Goal: Use online tool/utility: Utilize a website feature to perform a specific function

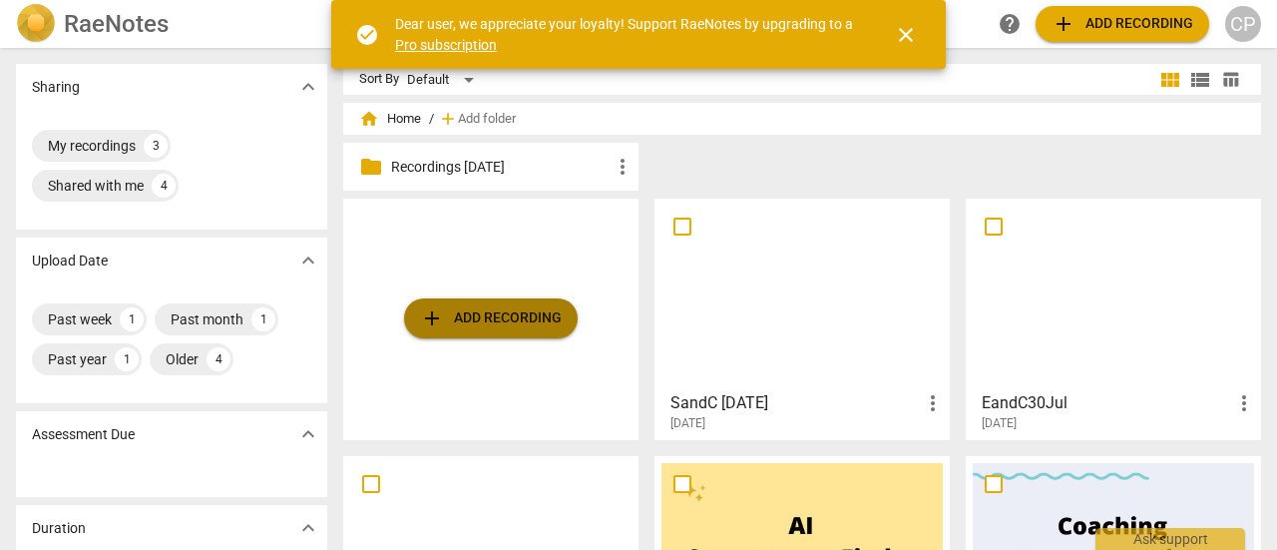
click at [501, 316] on span "add Add recording" at bounding box center [491, 318] width 142 height 24
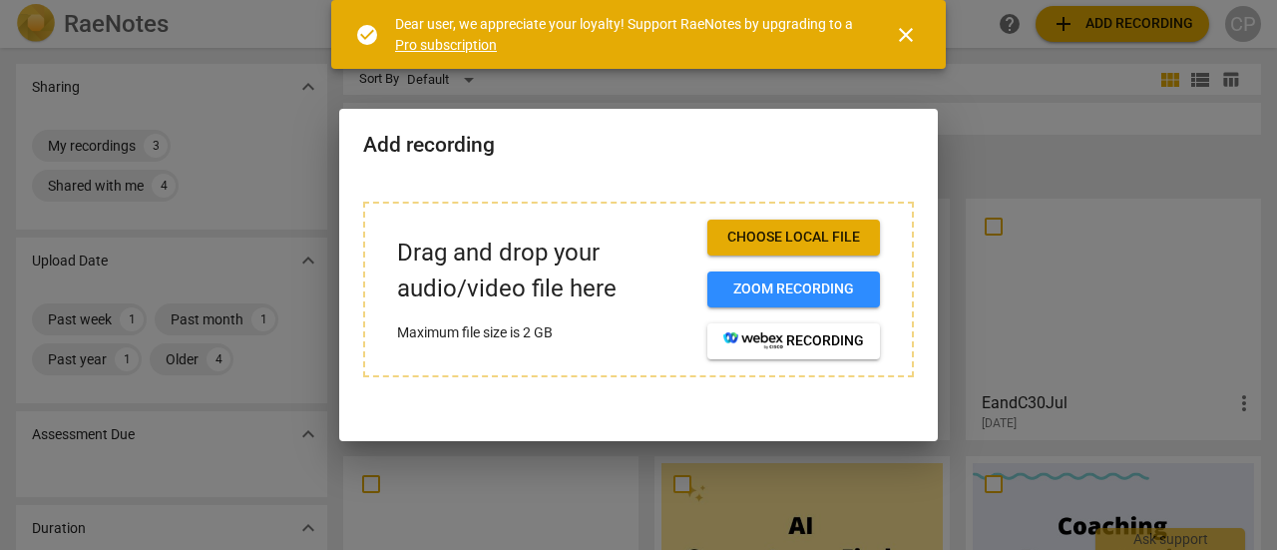
click at [766, 246] on span "Choose local file" at bounding box center [793, 237] width 141 height 20
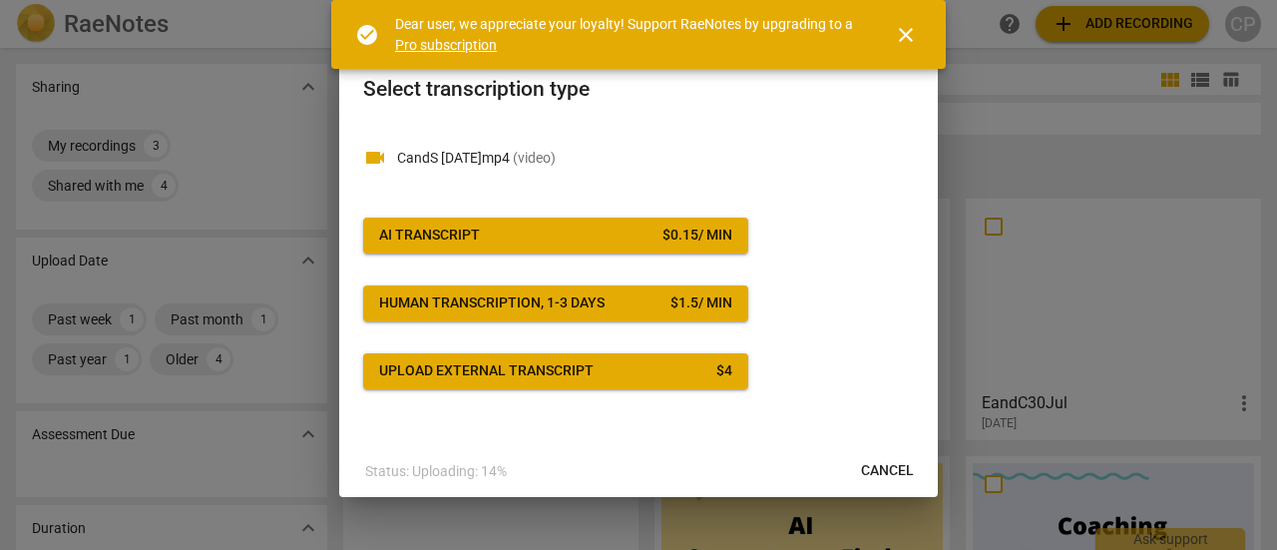
click at [435, 230] on div "AI Transcript" at bounding box center [429, 235] width 101 height 20
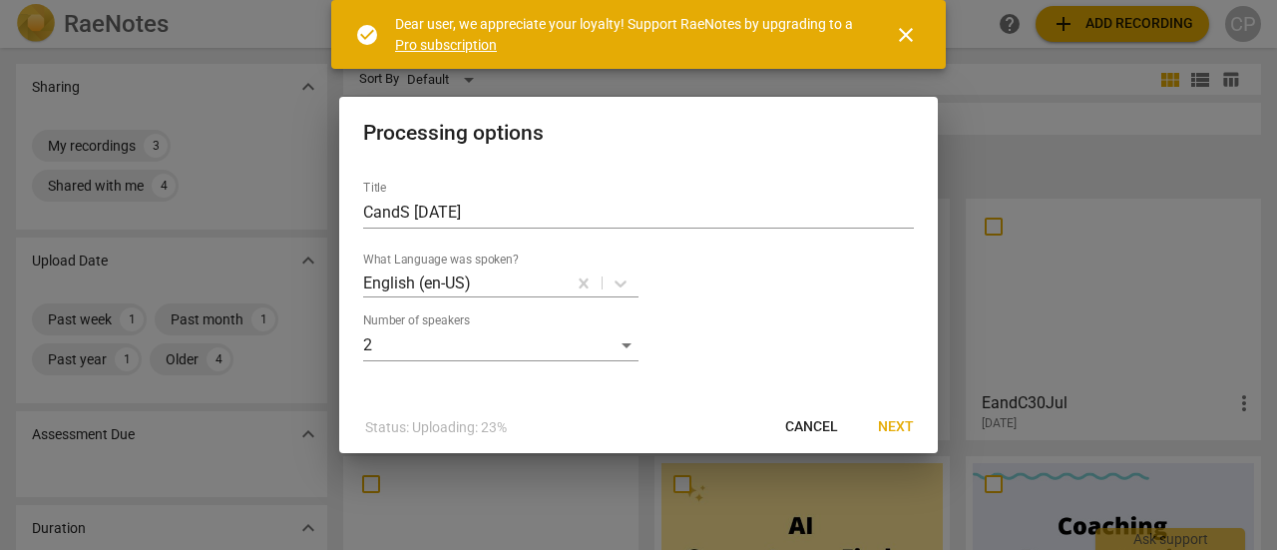
click at [890, 422] on span "Next" at bounding box center [896, 427] width 36 height 20
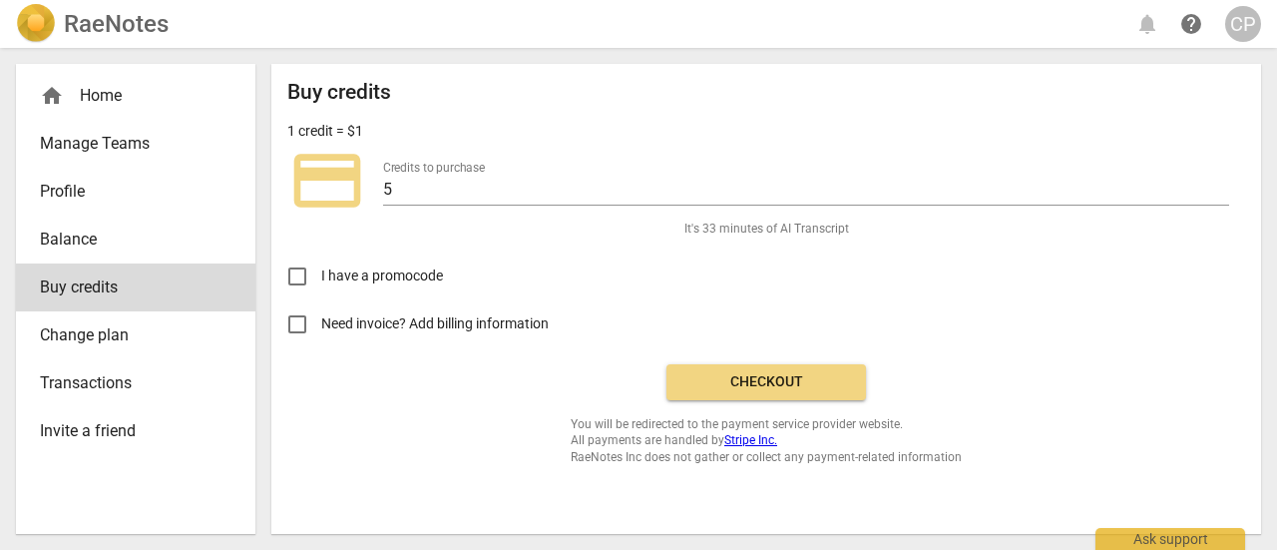
click at [774, 382] on span "Checkout" at bounding box center [766, 382] width 168 height 20
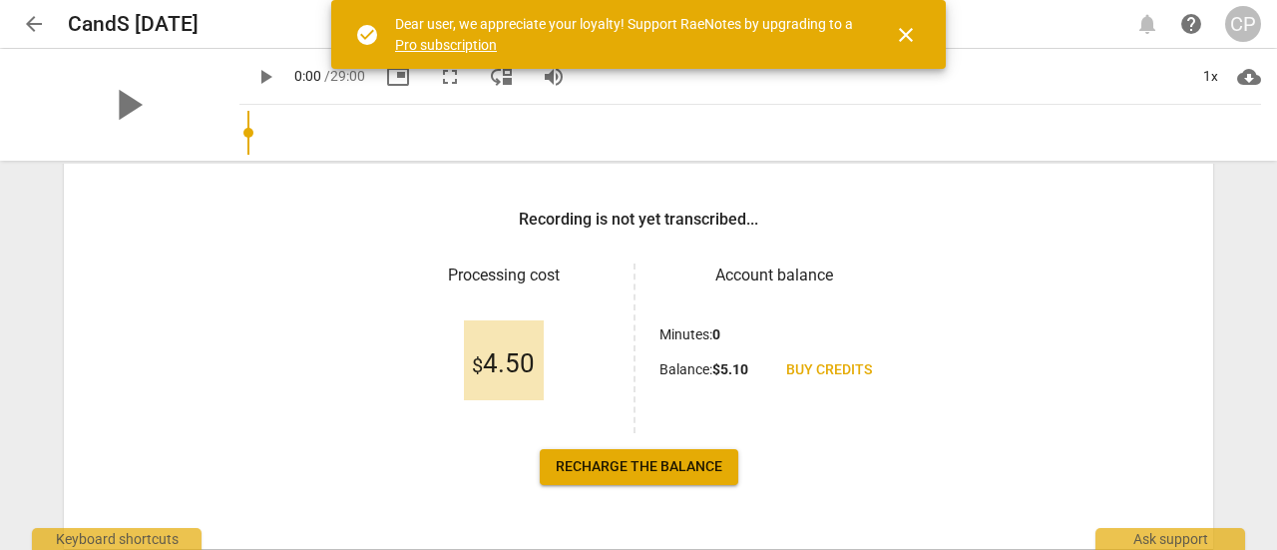
scroll to position [320, 0]
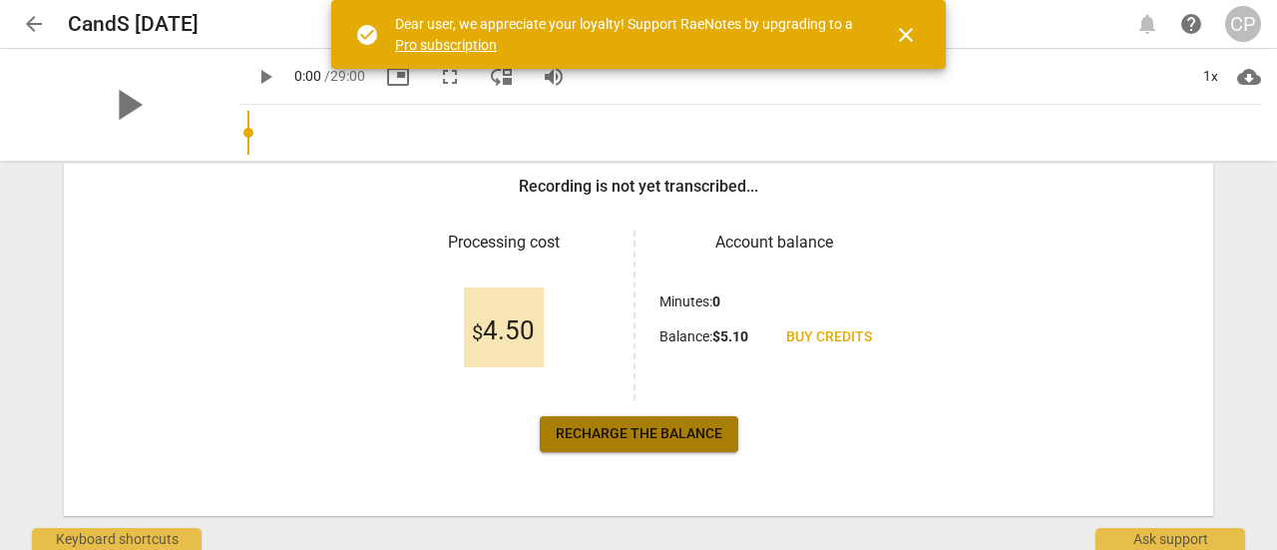
click at [654, 426] on span "Recharge the balance" at bounding box center [639, 434] width 167 height 20
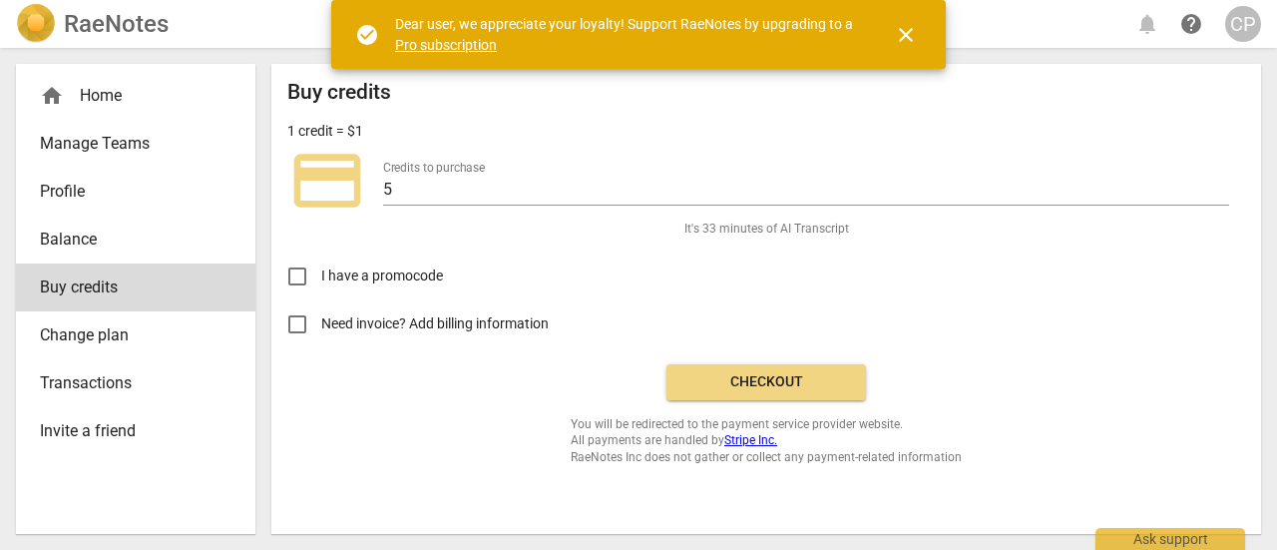
click at [769, 376] on span "Checkout" at bounding box center [766, 382] width 168 height 20
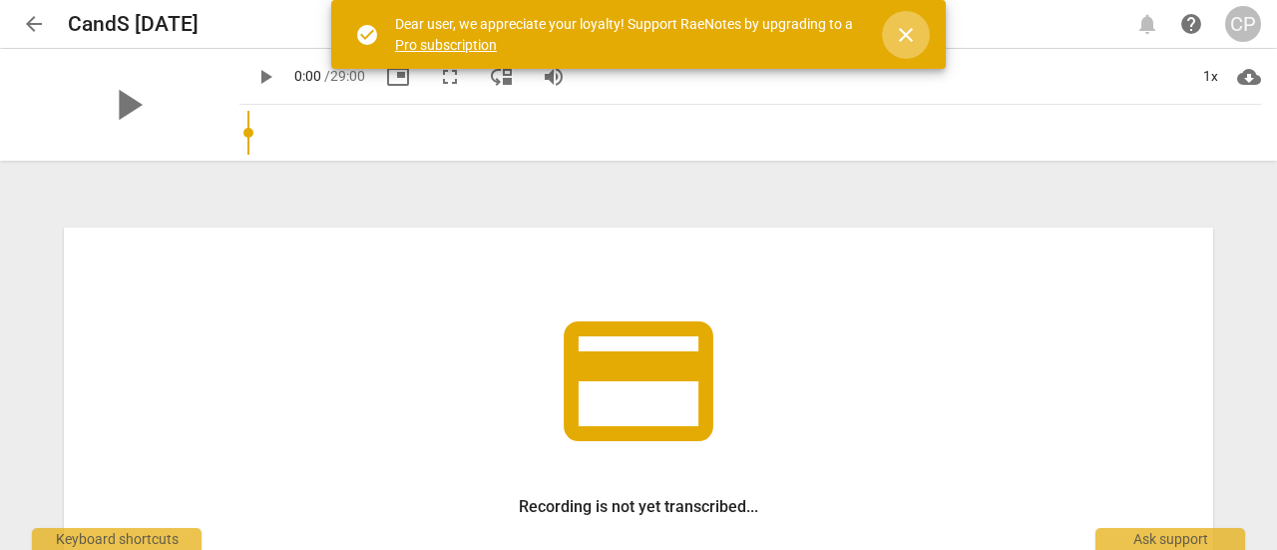
click at [906, 28] on span "close" at bounding box center [906, 35] width 24 height 24
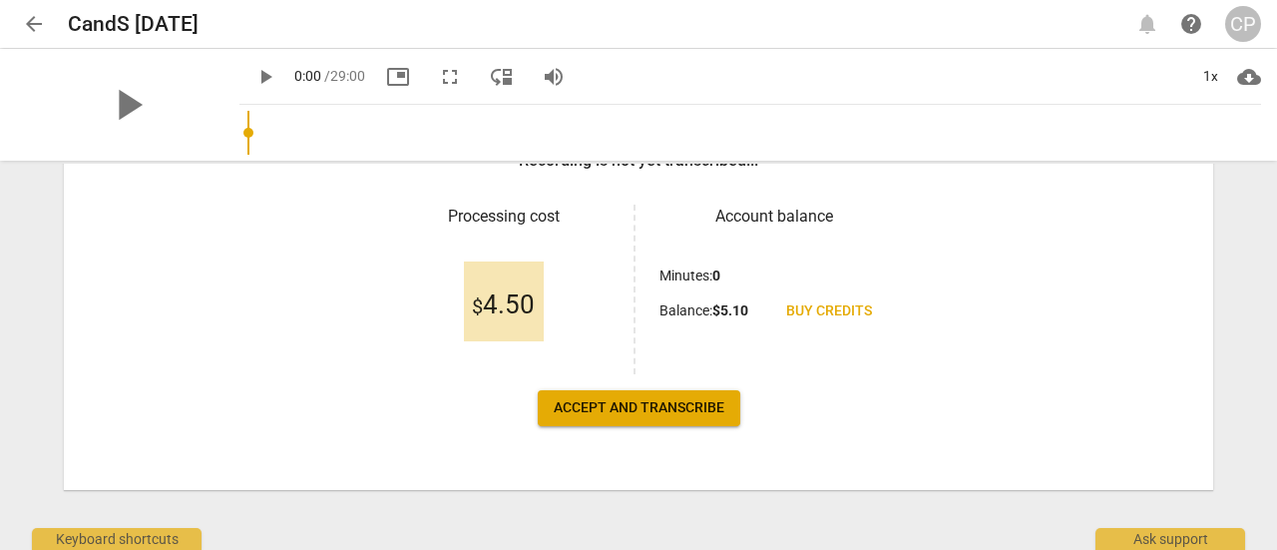
scroll to position [349, 0]
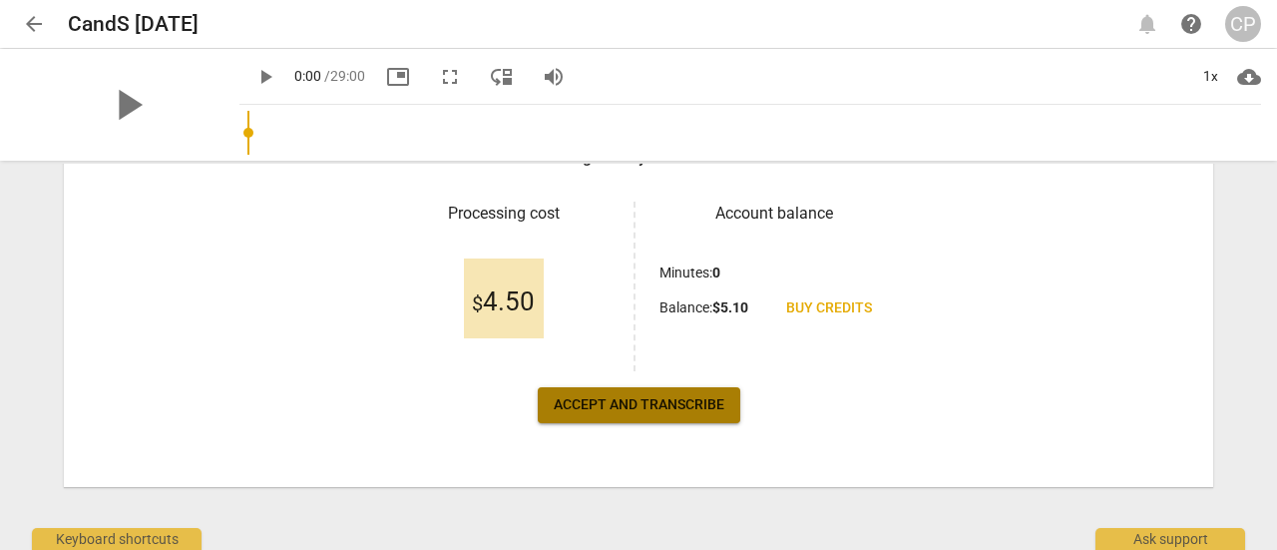
click at [646, 409] on span "Accept and transcribe" at bounding box center [639, 405] width 171 height 20
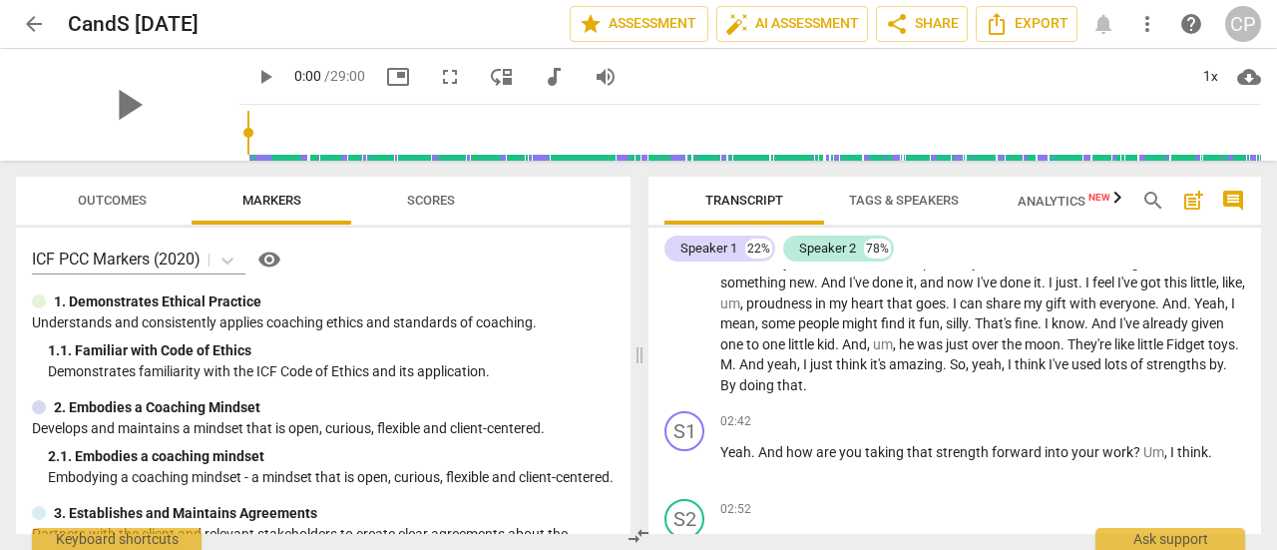
scroll to position [1293, 0]
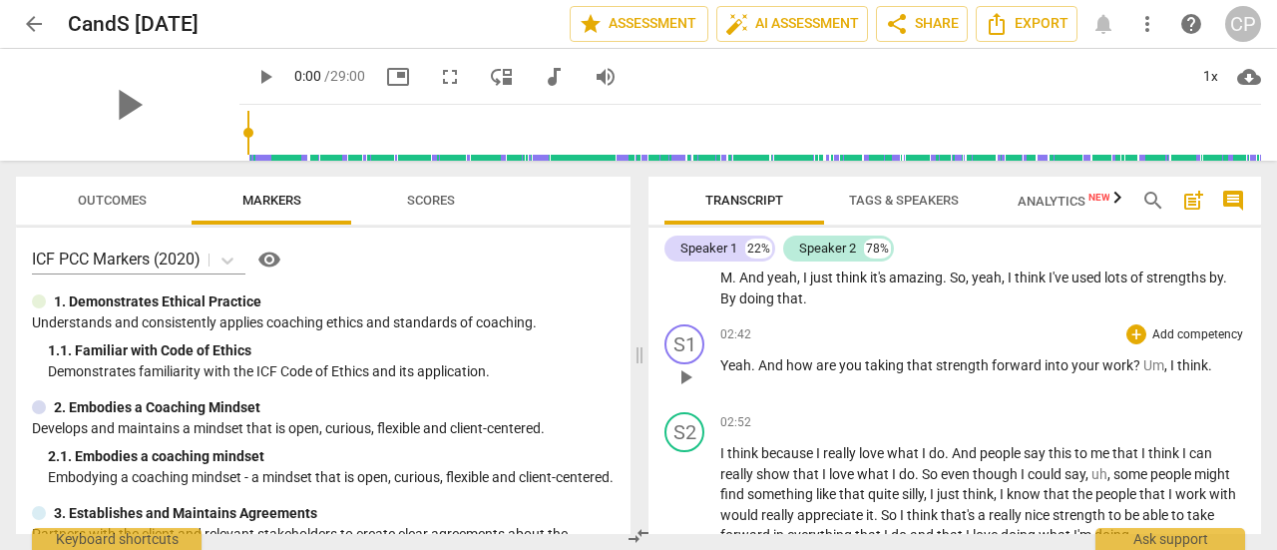
click at [1208, 376] on p "Yeah . And how are you taking that strength forward into your work ? Um , I thi…" at bounding box center [982, 365] width 525 height 21
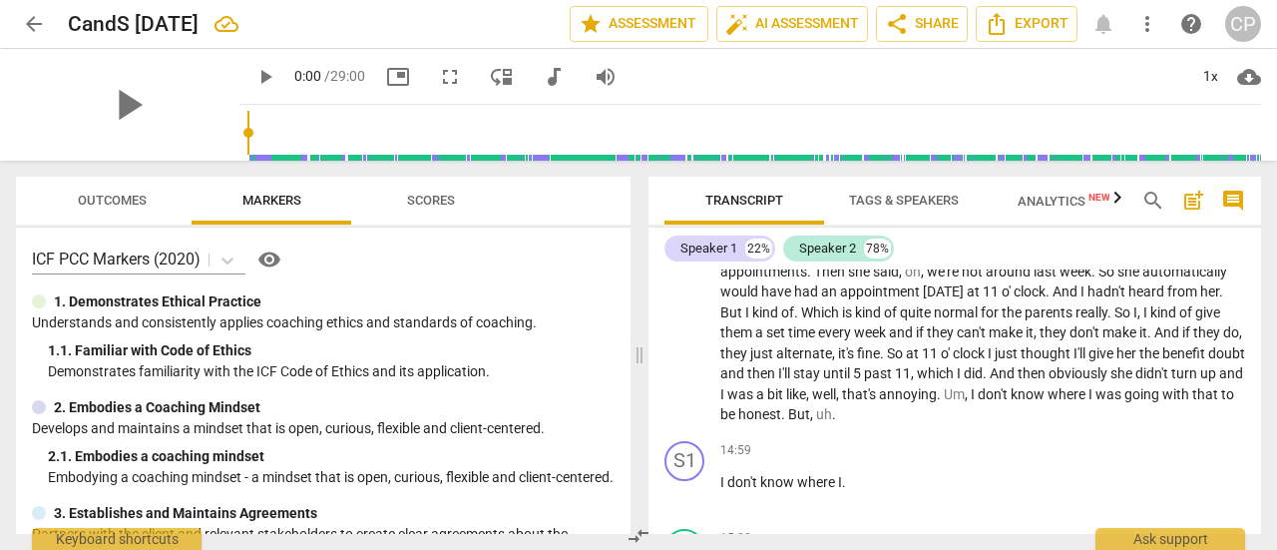
scroll to position [6680, 0]
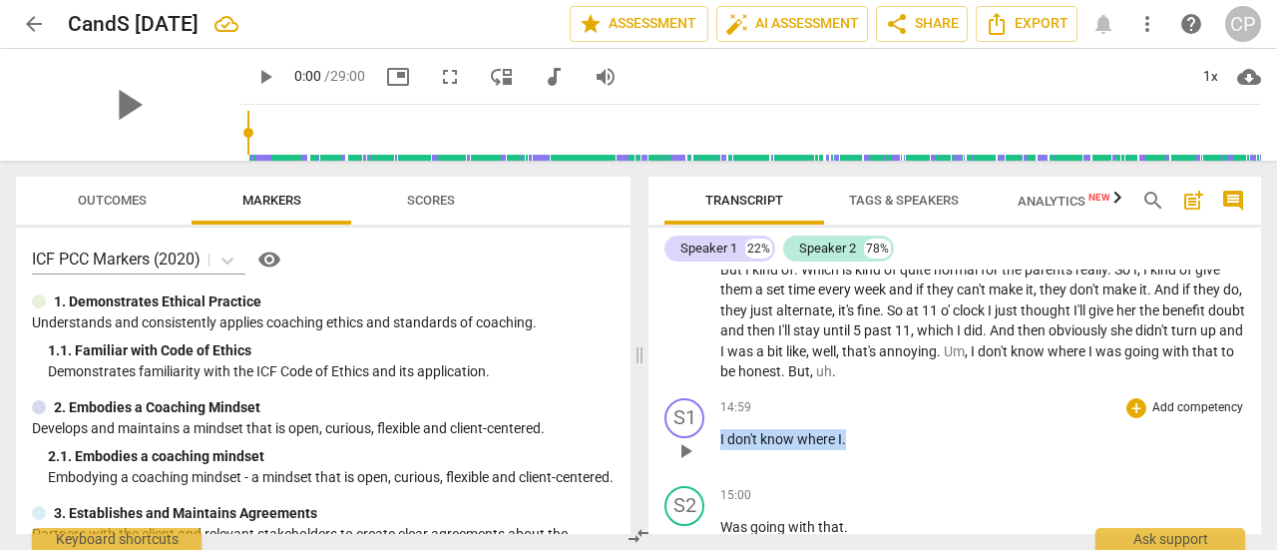
drag, startPoint x: 862, startPoint y: 434, endPoint x: 714, endPoint y: 436, distance: 147.6
click at [714, 436] on div "S1 play_arrow pause 14:59 + Add competency keyboard_arrow_right I don't know wh…" at bounding box center [954, 434] width 612 height 88
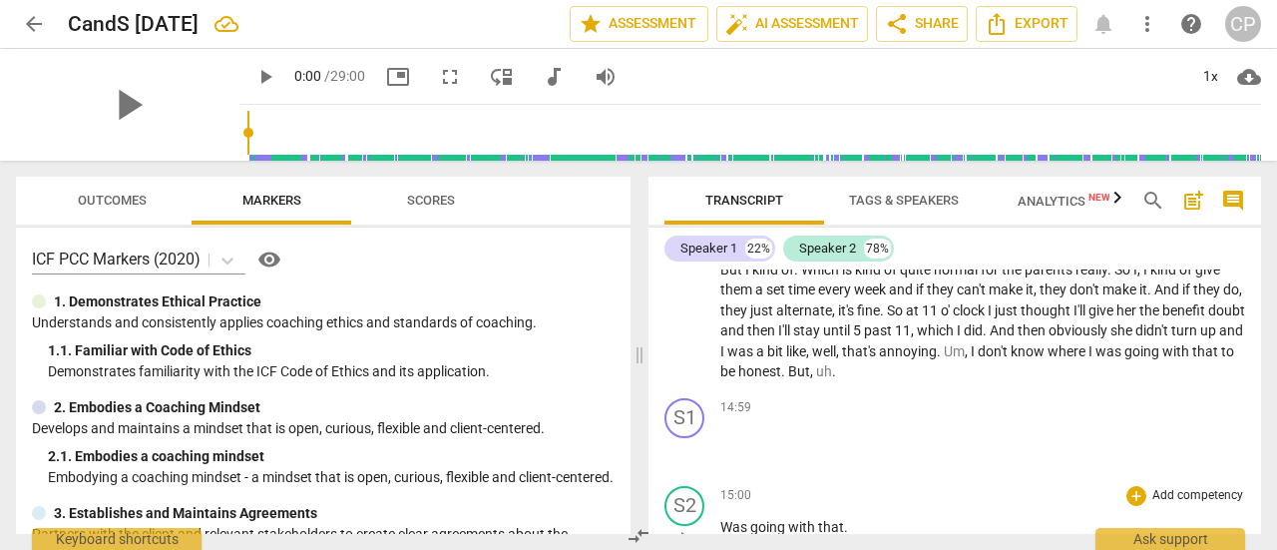
click at [720, 526] on span "Was" at bounding box center [735, 527] width 30 height 16
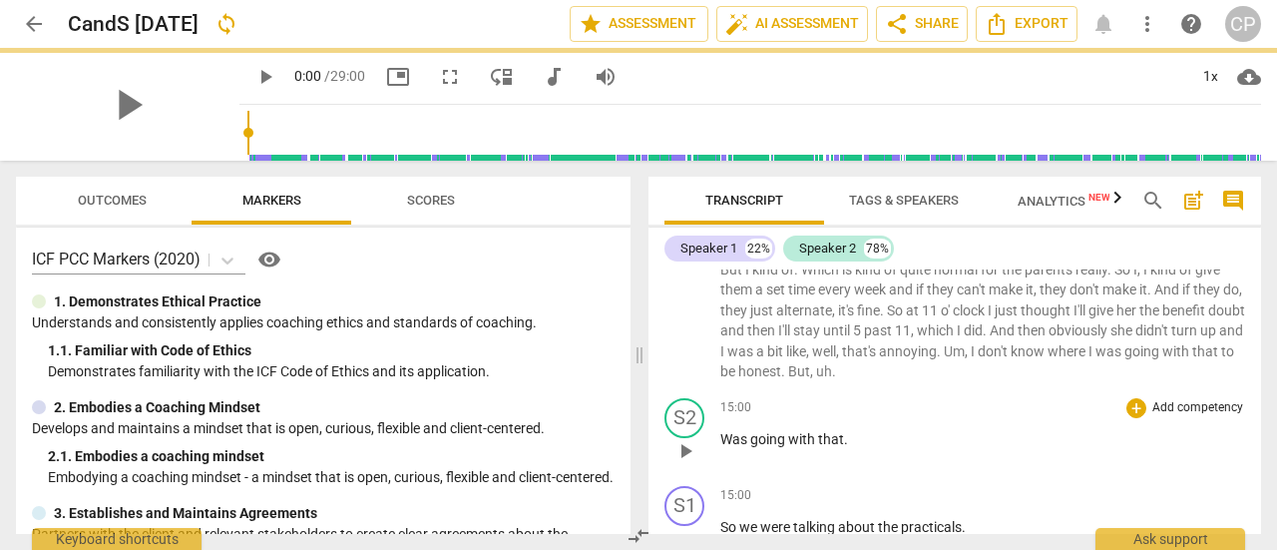
scroll to position [6592, 0]
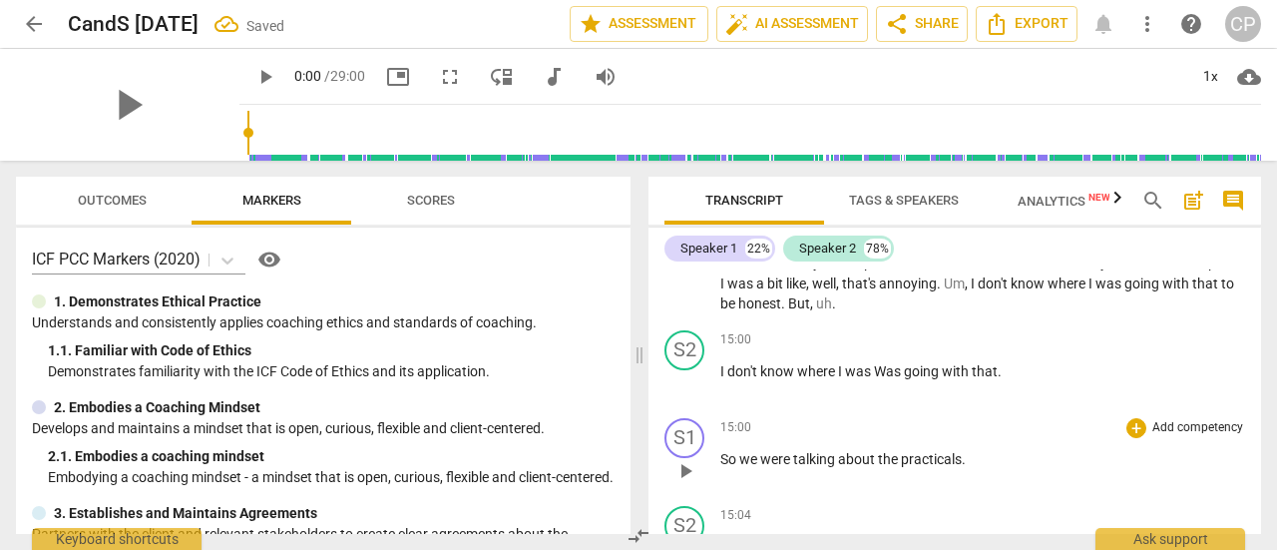
drag, startPoint x: 904, startPoint y: 528, endPoint x: 885, endPoint y: 524, distance: 19.4
click at [885, 524] on div "S1 play_arrow pause 00:03 + Add competency keyboard_arrow_right Morning , [PERS…" at bounding box center [954, 401] width 612 height 264
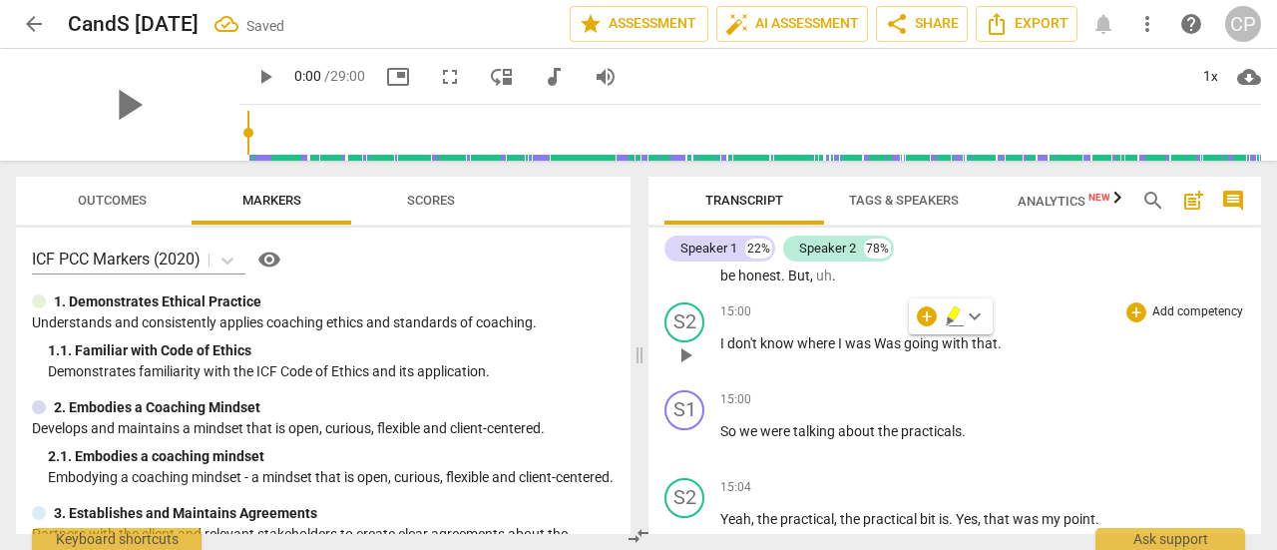
click at [899, 359] on div "15:00 + Add competency keyboard_arrow_right I don't know where I was Was going …" at bounding box center [982, 338] width 525 height 72
click at [898, 344] on span "Was" at bounding box center [889, 343] width 30 height 16
click at [1258, 384] on div "S1 play_arrow pause 00:03 + Add competency keyboard_arrow_right Morning , [PERS…" at bounding box center [954, 401] width 612 height 264
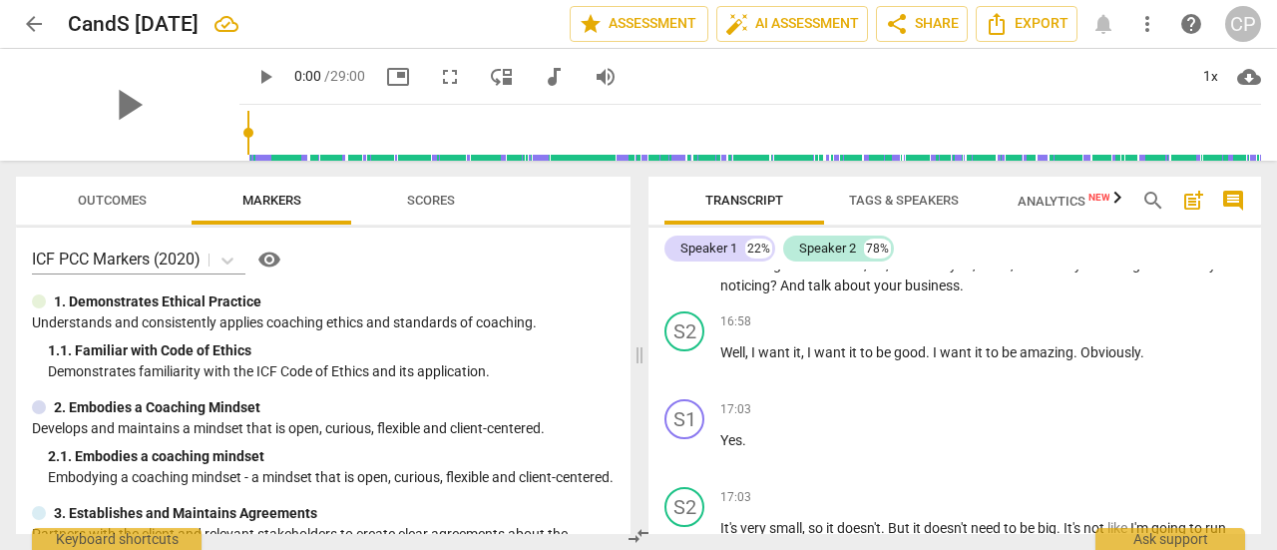
scroll to position [8486, 0]
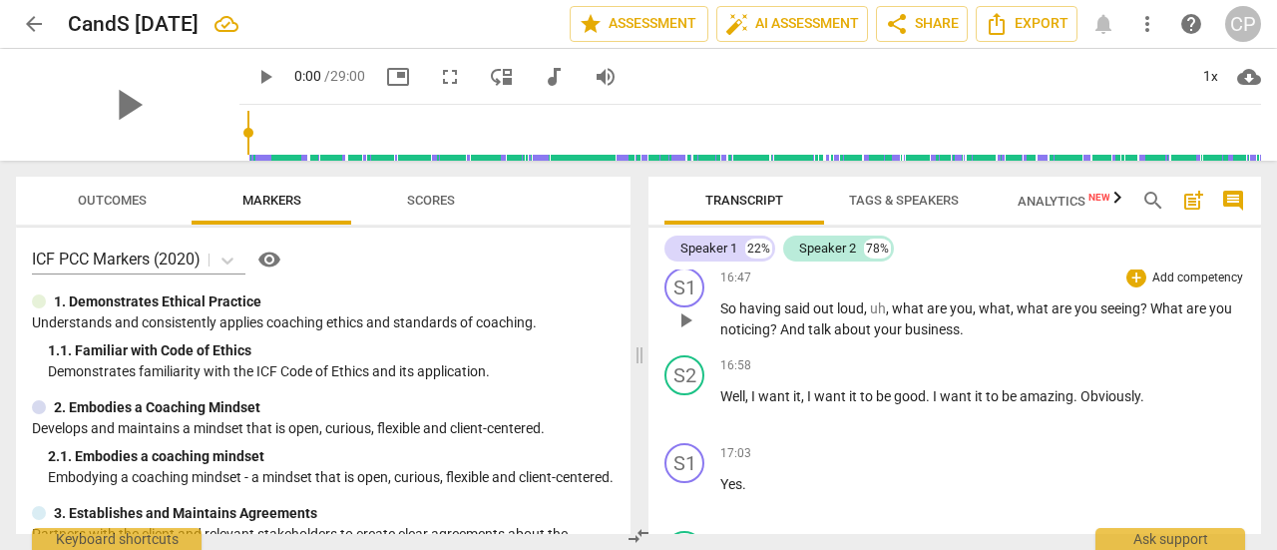
click at [794, 333] on span "And" at bounding box center [794, 329] width 28 height 16
click at [277, 77] on span "play_arrow" at bounding box center [265, 77] width 24 height 24
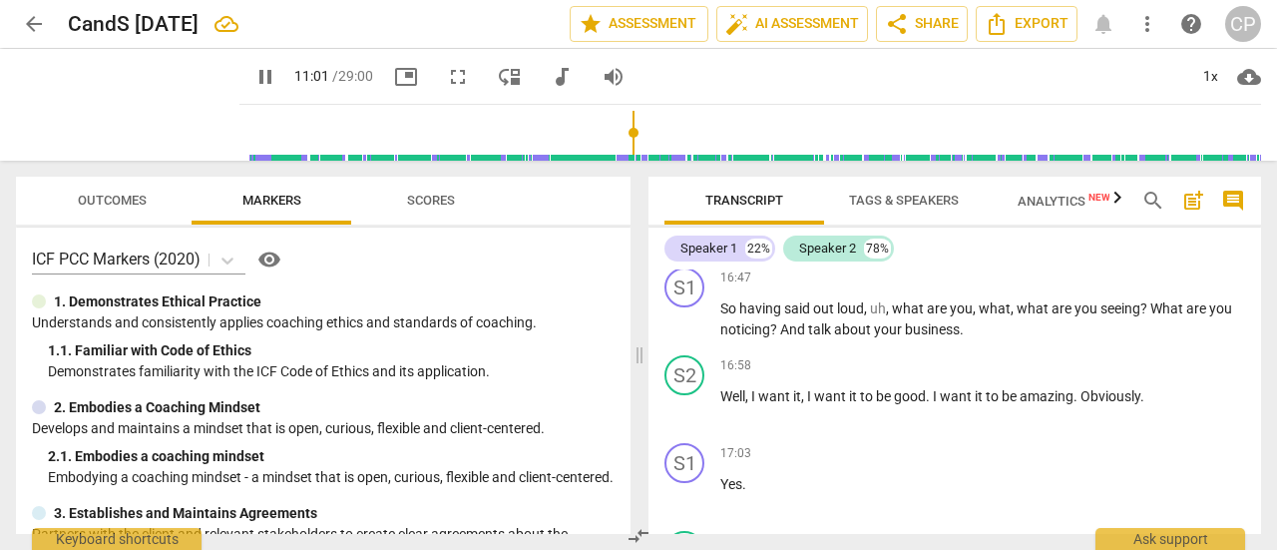
click at [654, 121] on input "range" at bounding box center [753, 133] width 1013 height 64
click at [693, 134] on input "range" at bounding box center [753, 133] width 1013 height 64
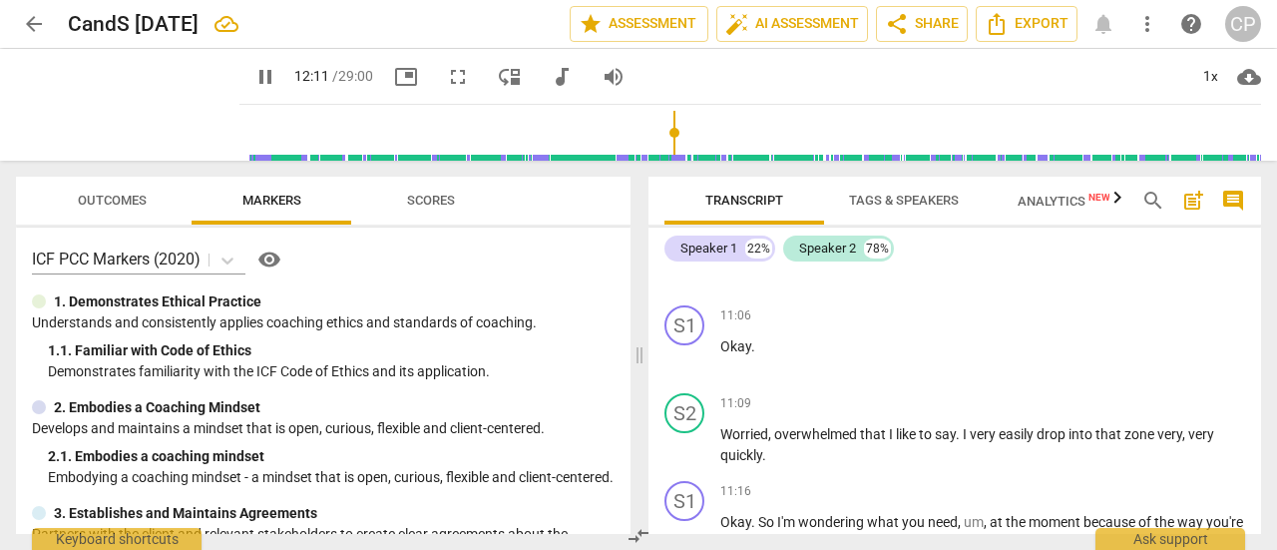
click at [733, 134] on input "range" at bounding box center [753, 133] width 1013 height 64
click at [780, 123] on input "range" at bounding box center [753, 133] width 1013 height 64
click at [804, 127] on input "range" at bounding box center [753, 133] width 1013 height 64
click at [818, 127] on input "range" at bounding box center [753, 133] width 1013 height 64
click at [848, 130] on input "range" at bounding box center [753, 133] width 1013 height 64
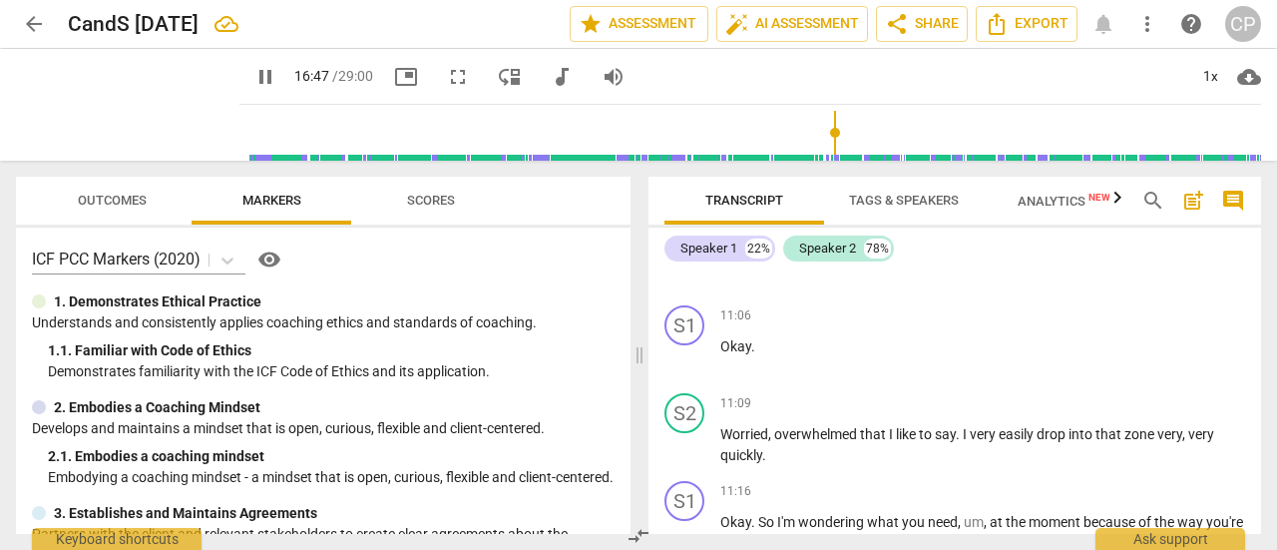
scroll to position [8516, 0]
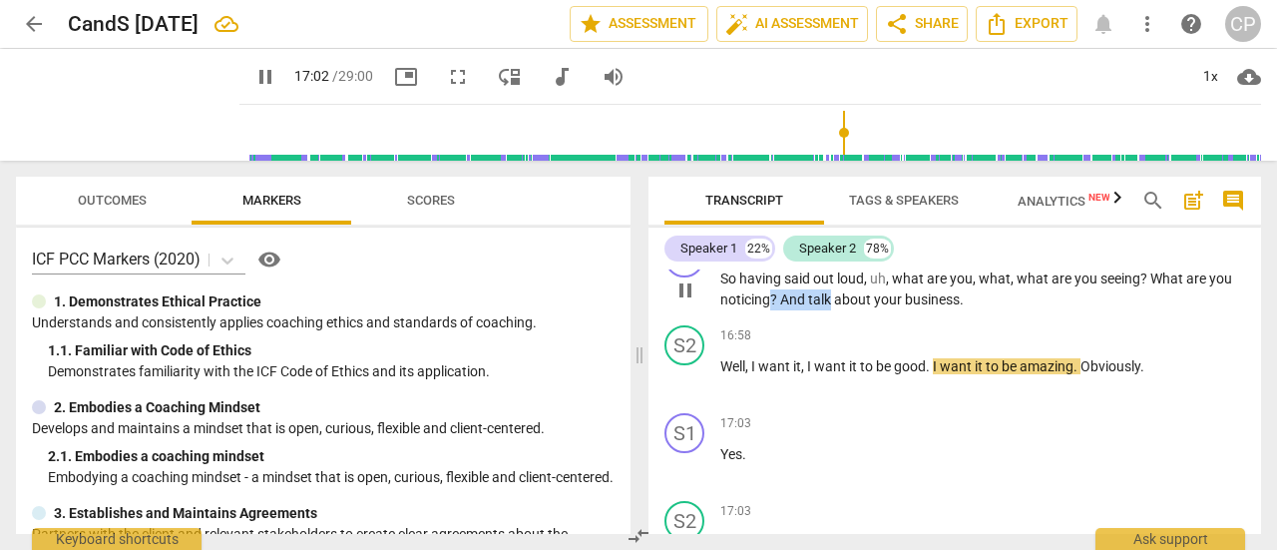
drag, startPoint x: 828, startPoint y: 295, endPoint x: 772, endPoint y: 300, distance: 56.1
click at [772, 300] on p "So having said out loud , uh , what are you , what , what are you seeing ? What…" at bounding box center [982, 288] width 525 height 41
type input "1024"
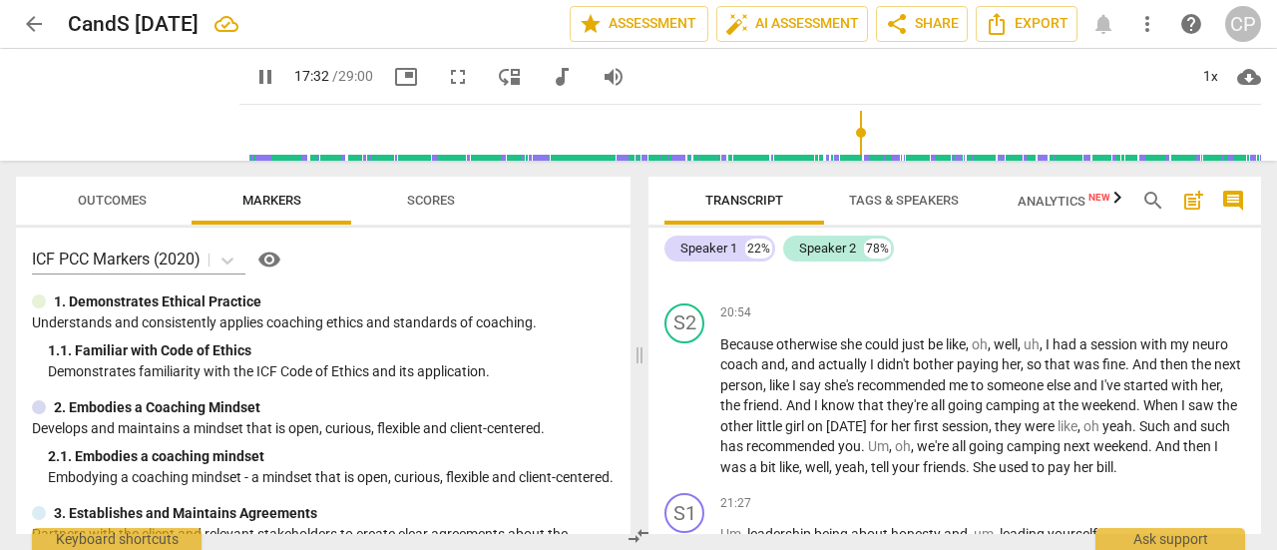
scroll to position [11573, 0]
drag, startPoint x: 1261, startPoint y: 455, endPoint x: 1260, endPoint y: 473, distance: 18.0
click at [1260, 473] on div "Transcript Tags & Speakers Analytics New search post_add comment Speaker 1 22% …" at bounding box center [958, 355] width 636 height 389
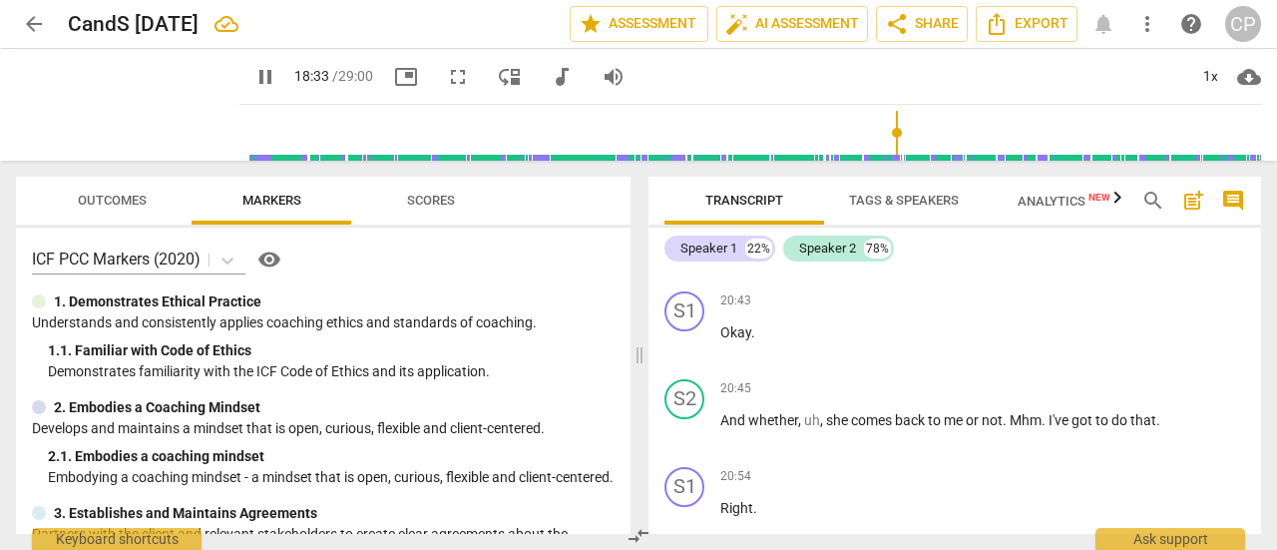
scroll to position [11281, 0]
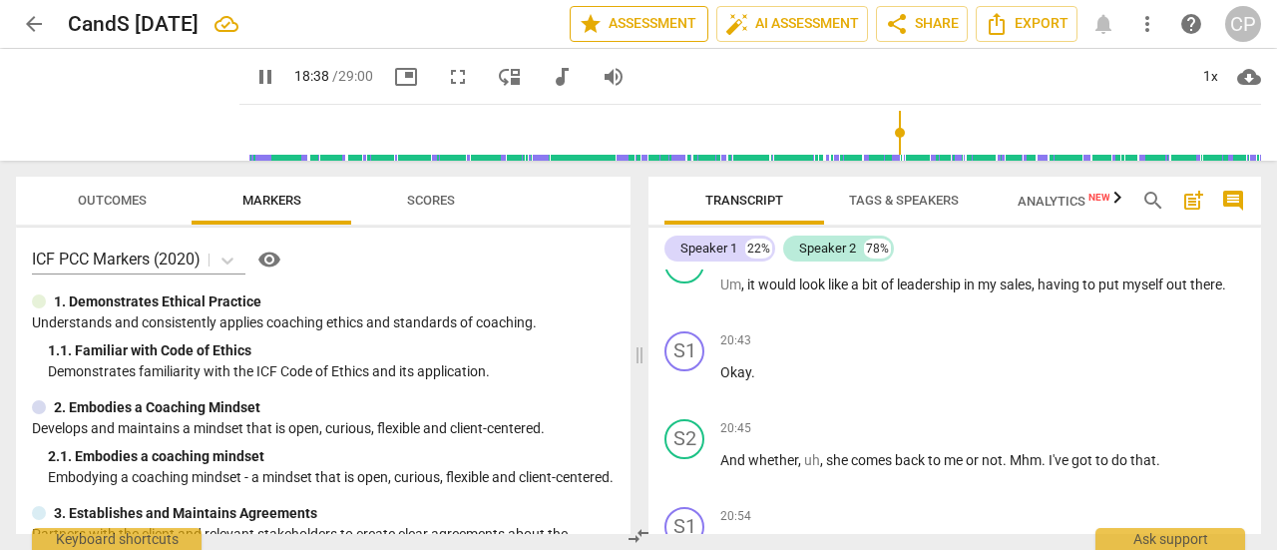
type input "1119"
